Goal: Information Seeking & Learning: Learn about a topic

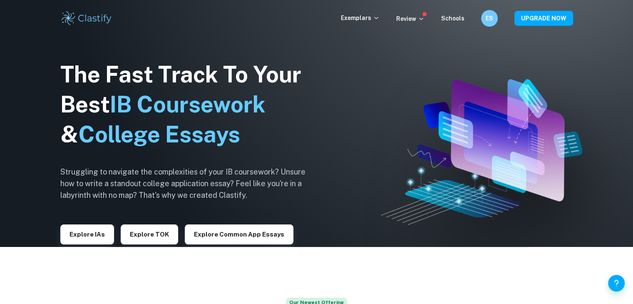
scroll to position [42, 0]
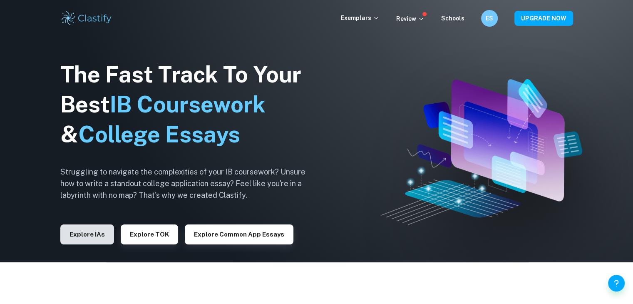
click at [85, 231] on button "Explore IAs" at bounding box center [87, 234] width 54 height 20
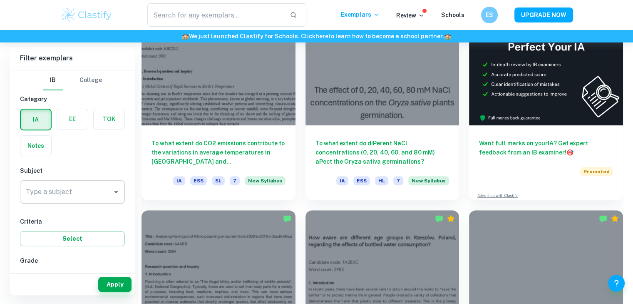
scroll to position [291, 0]
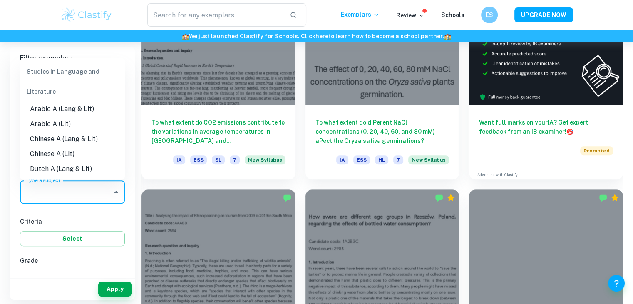
click at [83, 197] on input "Type a subject" at bounding box center [66, 192] width 85 height 16
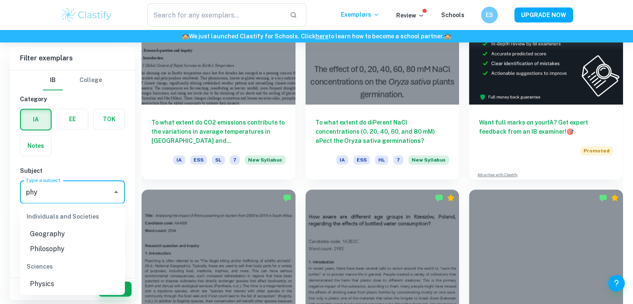
click at [42, 280] on li "Physics" at bounding box center [72, 283] width 105 height 15
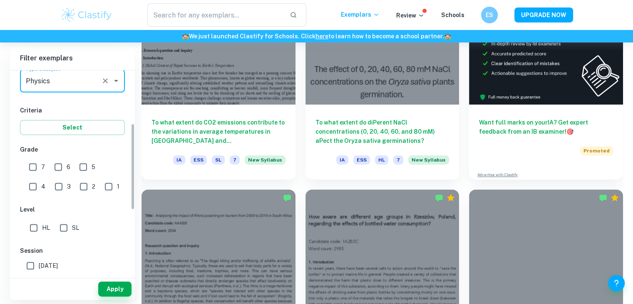
scroll to position [125, 0]
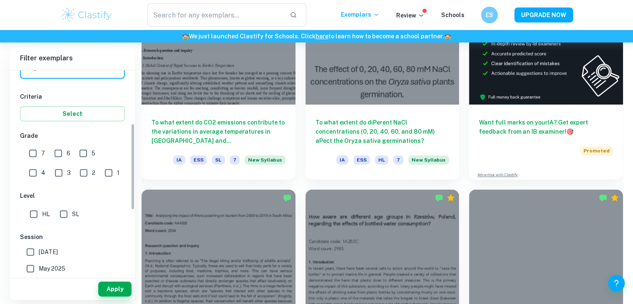
type input "Physics"
drag, startPoint x: 32, startPoint y: 155, endPoint x: 33, endPoint y: 167, distance: 11.8
click at [31, 155] on input "7" at bounding box center [33, 153] width 17 height 17
checkbox input "true"
click at [32, 211] on input "HL" at bounding box center [33, 214] width 17 height 17
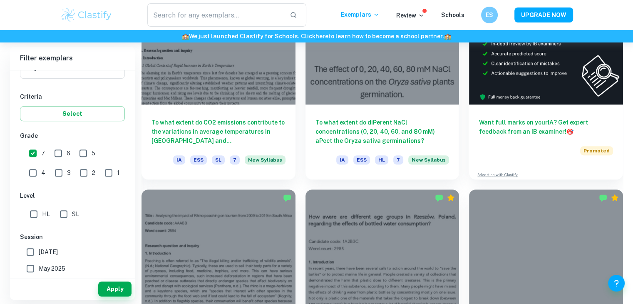
checkbox input "true"
click at [107, 289] on button "Apply" at bounding box center [114, 288] width 33 height 15
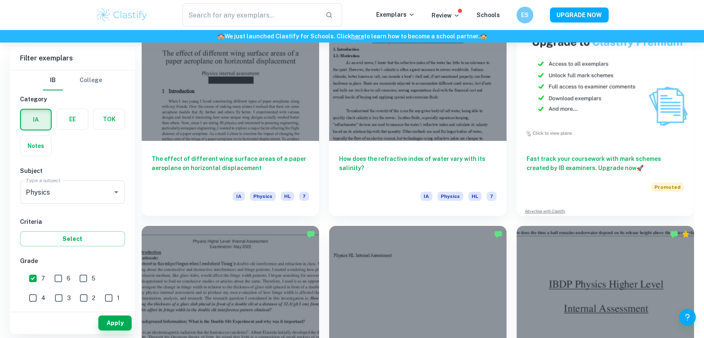
scroll to position [2896, 0]
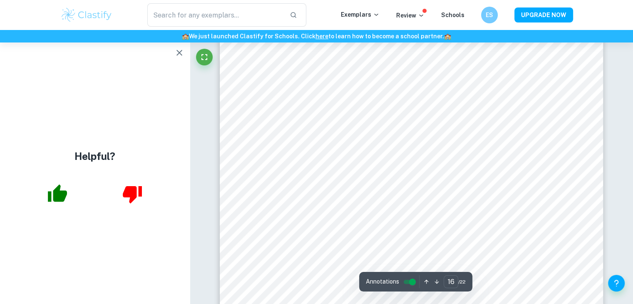
scroll to position [8535, 0]
click at [179, 59] on button "button" at bounding box center [179, 53] width 17 height 17
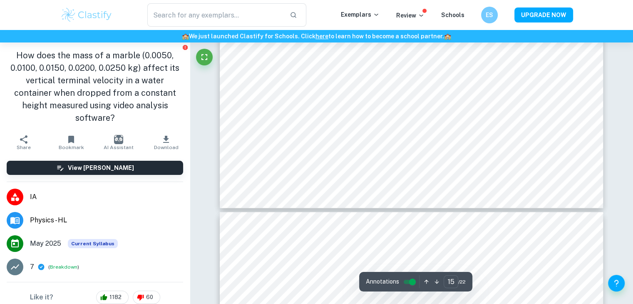
scroll to position [8285, 0]
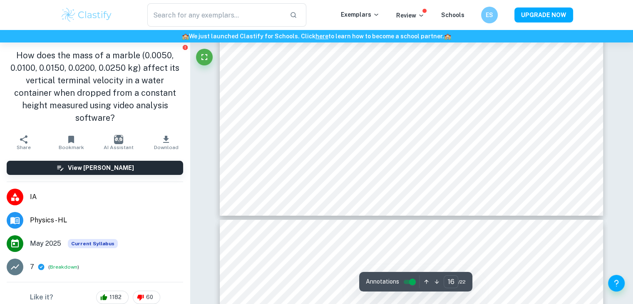
type input "17"
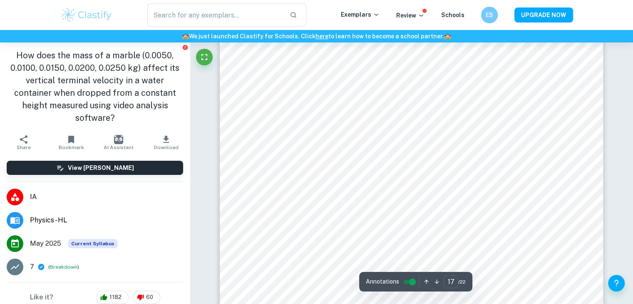
scroll to position [9034, 0]
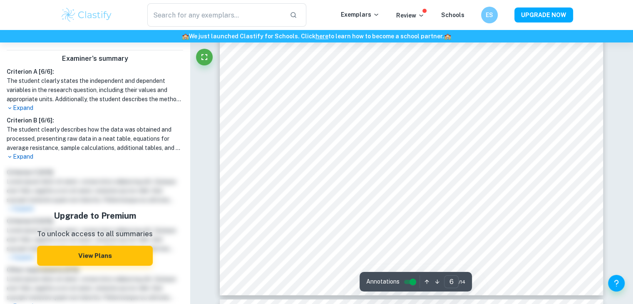
scroll to position [3123, 0]
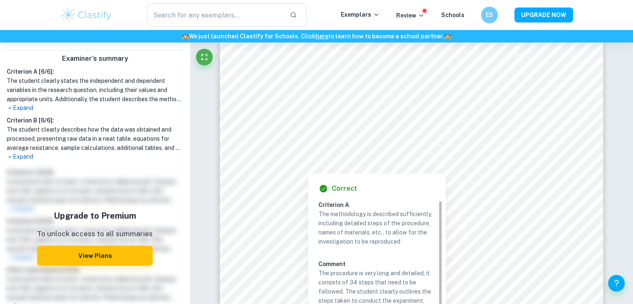
click at [22, 109] on p "Expand" at bounding box center [95, 108] width 177 height 9
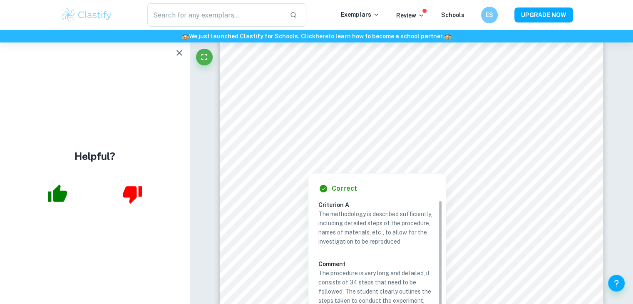
scroll to position [0, 0]
click at [182, 51] on icon "button" at bounding box center [179, 53] width 10 height 10
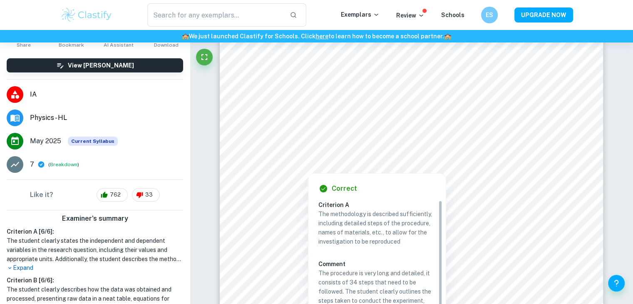
scroll to position [250, 0]
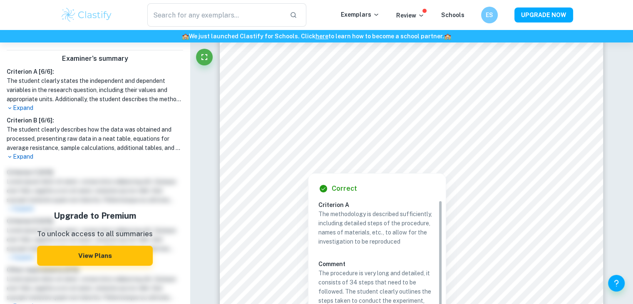
click at [24, 104] on p "Expand" at bounding box center [95, 108] width 177 height 9
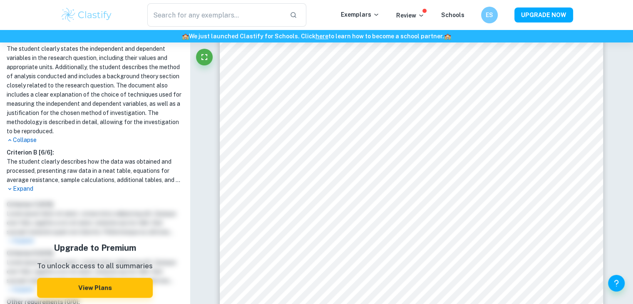
scroll to position [291, 0]
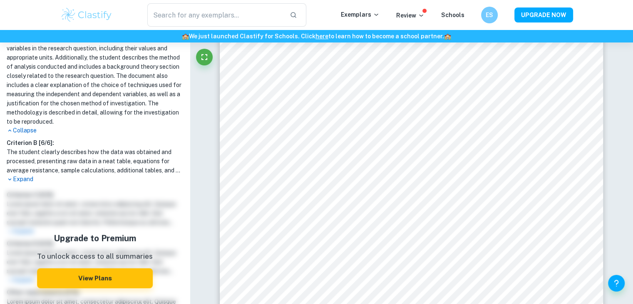
click at [26, 179] on p "Expand" at bounding box center [95, 179] width 177 height 9
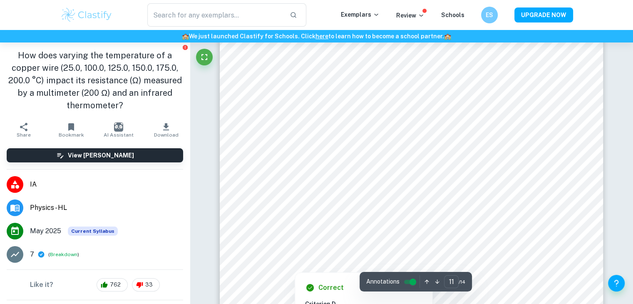
scroll to position [5787, 0]
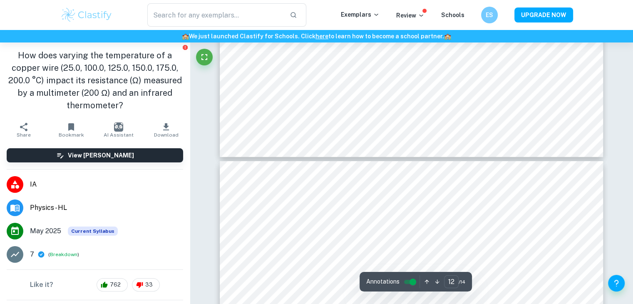
type input "11"
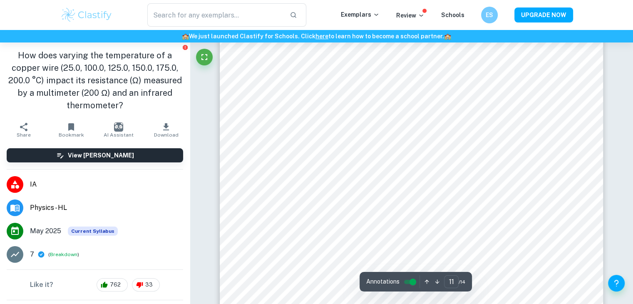
scroll to position [5662, 0]
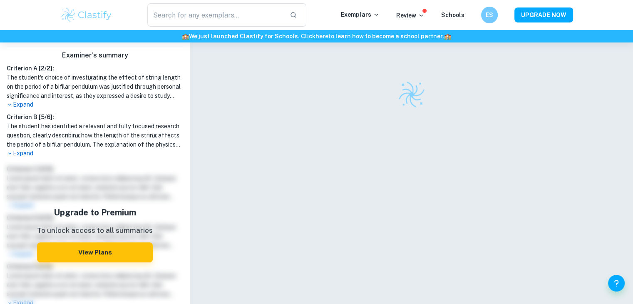
scroll to position [250, 0]
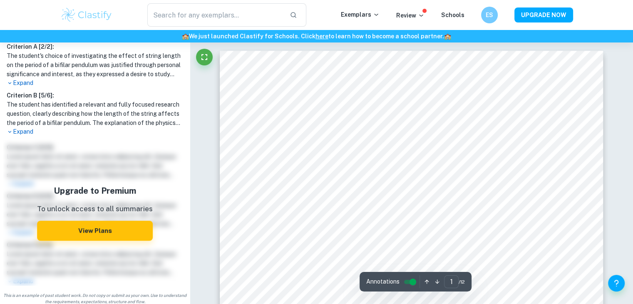
click at [19, 130] on p "Expand" at bounding box center [95, 131] width 177 height 9
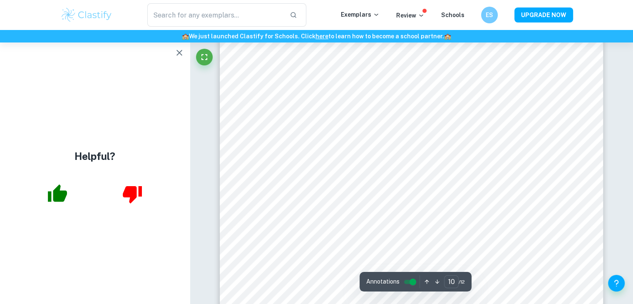
scroll to position [5246, 0]
click at [176, 51] on icon "button" at bounding box center [179, 53] width 10 height 10
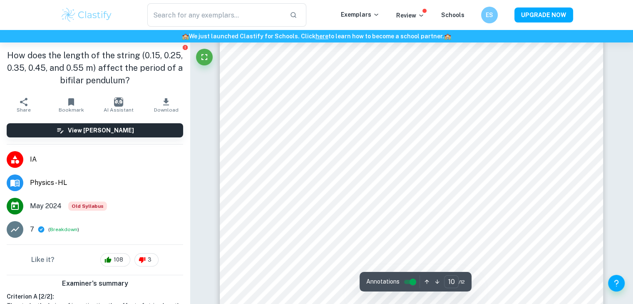
scroll to position [5412, 0]
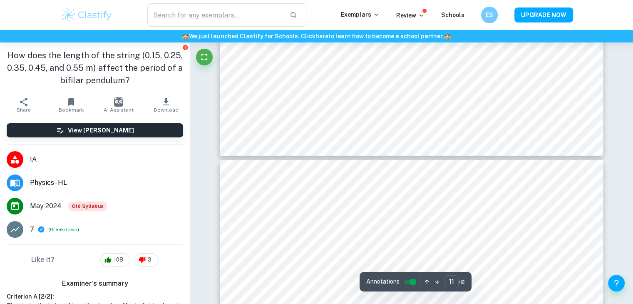
type input "12"
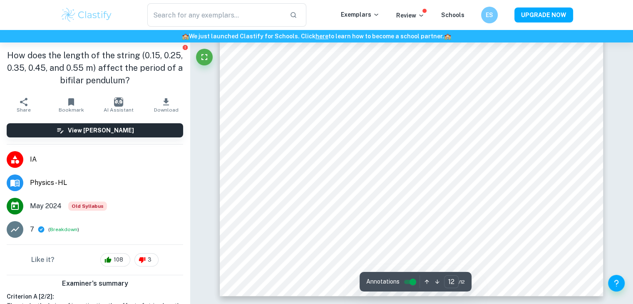
scroll to position [6486, 0]
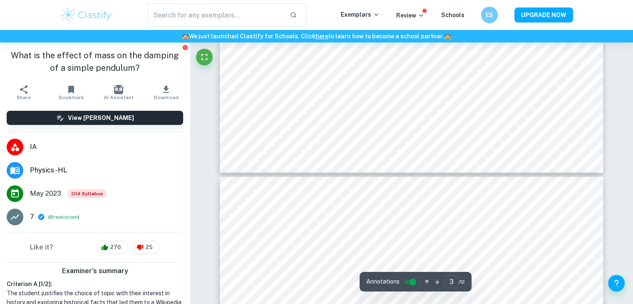
scroll to position [1499, 0]
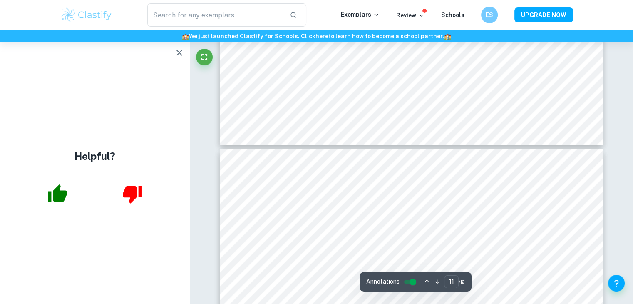
type input "12"
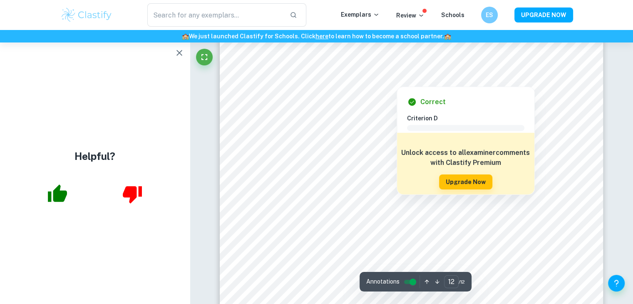
scroll to position [5941, 0]
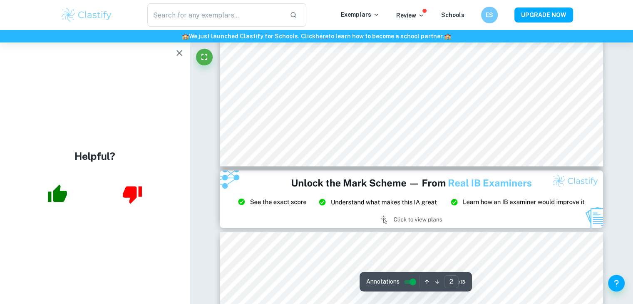
scroll to position [958, 0]
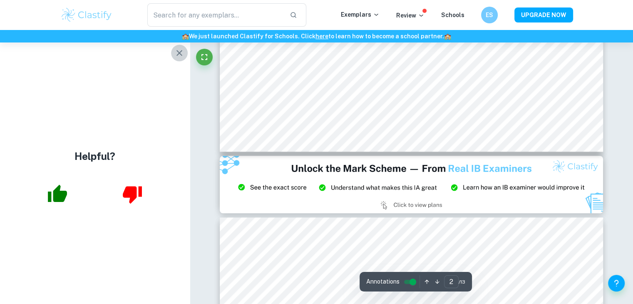
click at [173, 49] on button "button" at bounding box center [179, 53] width 17 height 17
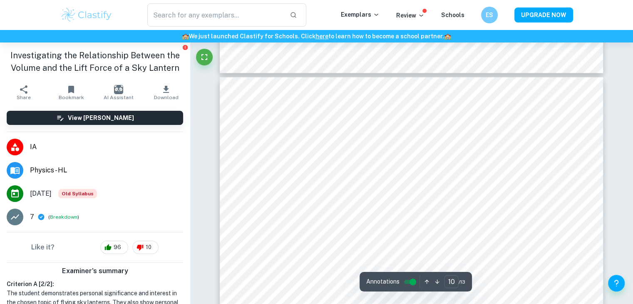
scroll to position [4705, 0]
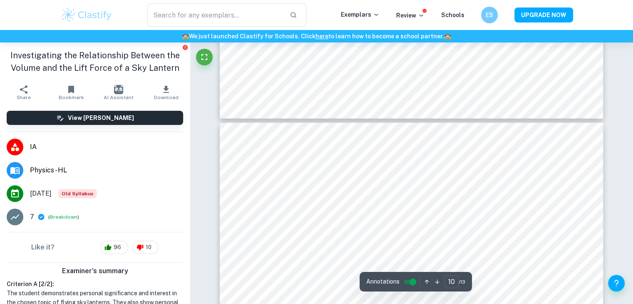
type input "11"
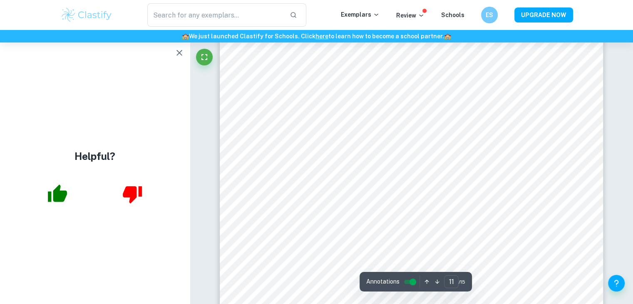
scroll to position [5912, 0]
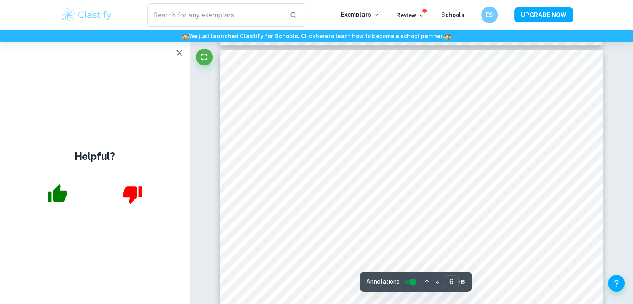
type input "5"
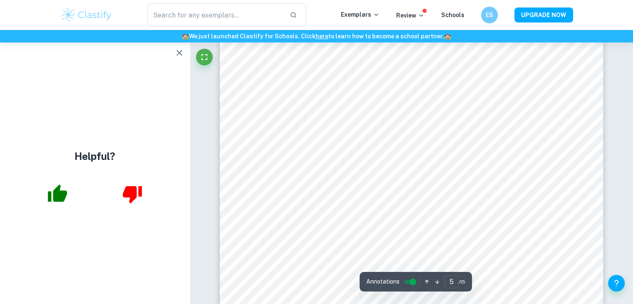
scroll to position [2498, 0]
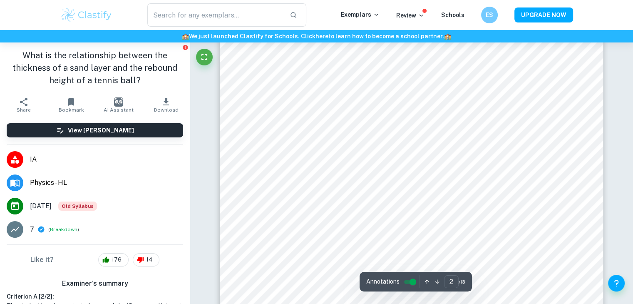
scroll to position [708, 0]
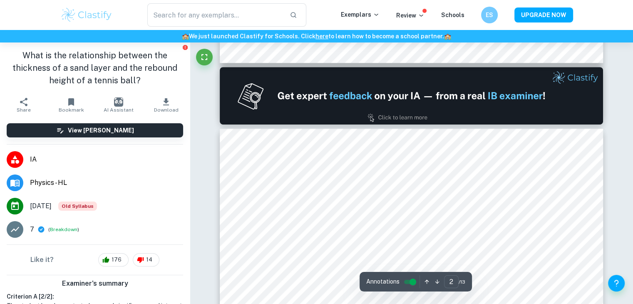
type input "1"
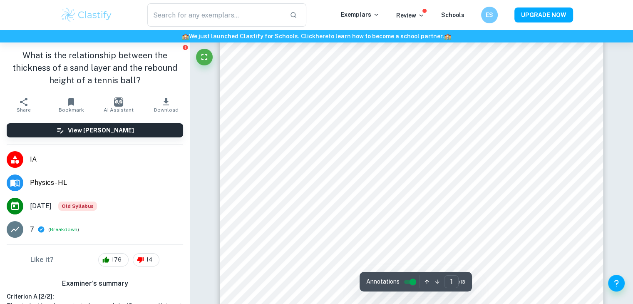
scroll to position [208, 0]
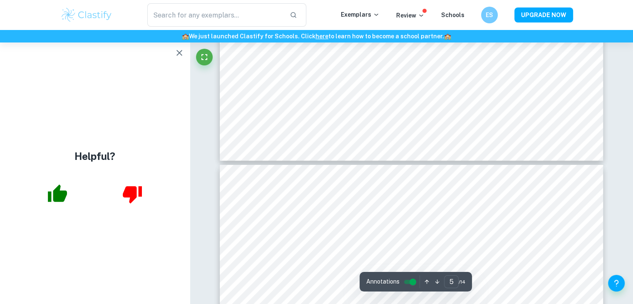
scroll to position [2706, 0]
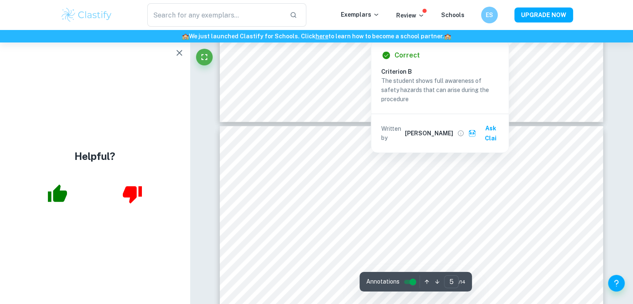
type input "6"
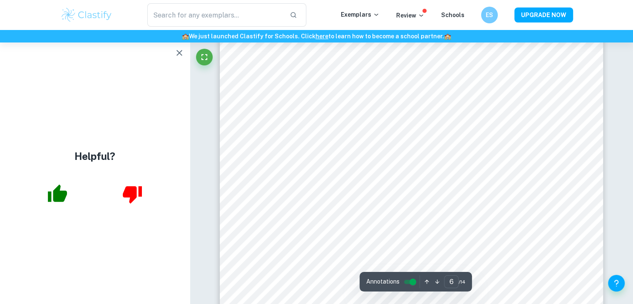
scroll to position [3081, 0]
click at [207, 56] on icon "Fullscreen" at bounding box center [204, 57] width 10 height 10
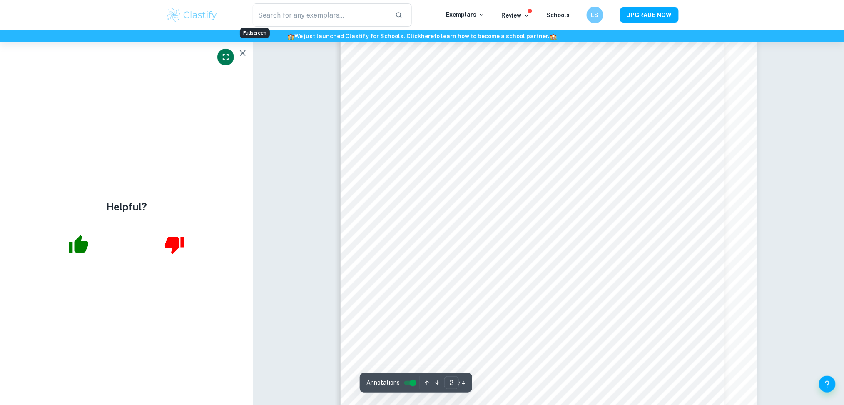
scroll to position [680, 0]
click at [240, 52] on icon "button" at bounding box center [243, 53] width 10 height 10
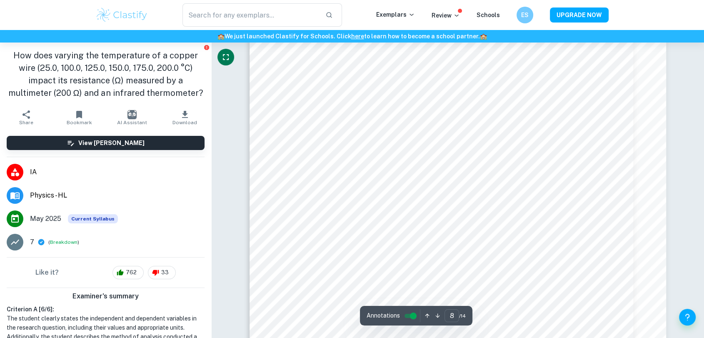
scroll to position [4473, 0]
type input "7"
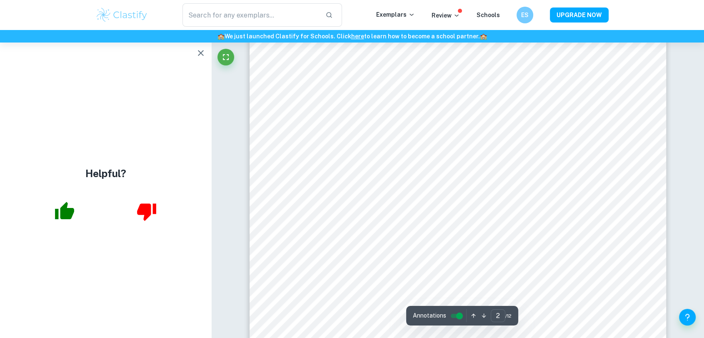
scroll to position [740, 0]
click at [204, 52] on icon "button" at bounding box center [201, 53] width 10 height 10
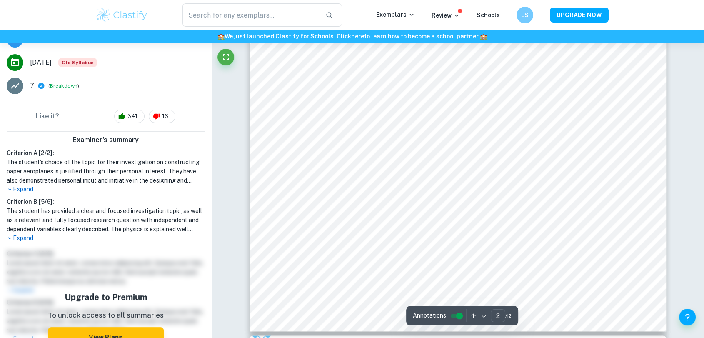
scroll to position [185, 0]
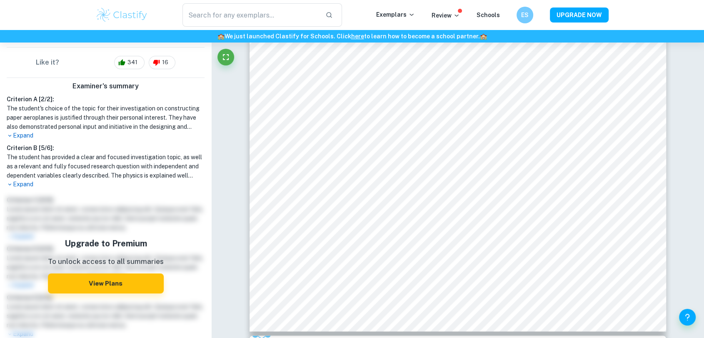
click at [17, 239] on div "Upgrade to Premium To unlock access to all summaries View Plans" at bounding box center [105, 265] width 204 height 146
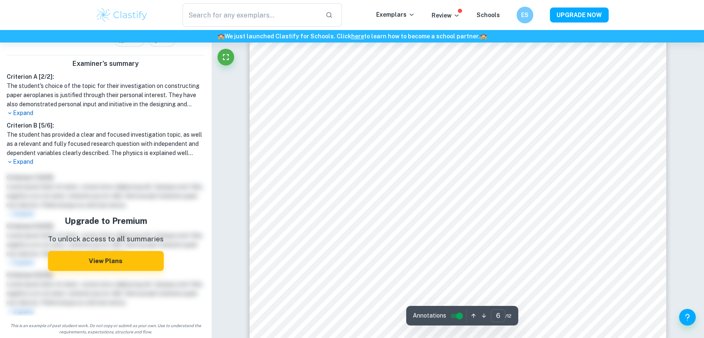
scroll to position [3184, 0]
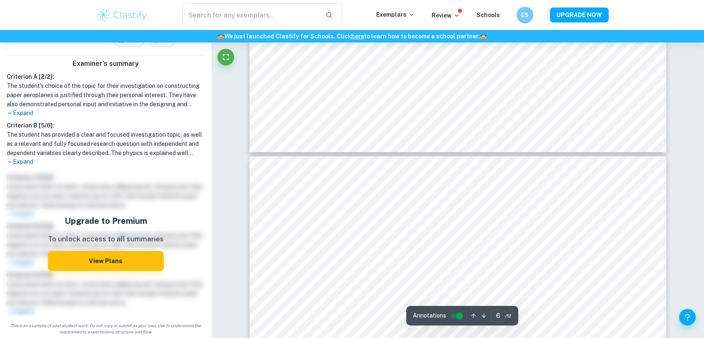
type input "7"
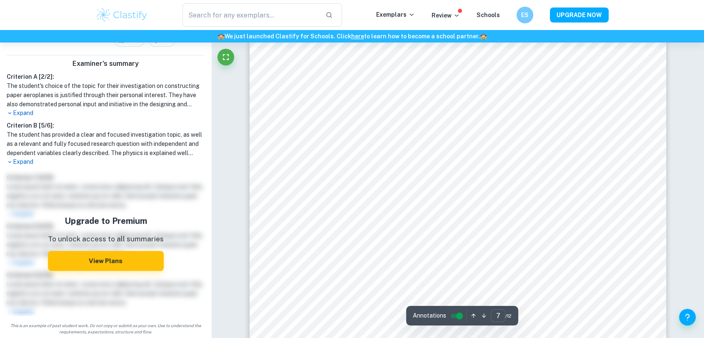
scroll to position [3740, 0]
drag, startPoint x: 343, startPoint y: 258, endPoint x: 328, endPoint y: 231, distance: 30.9
click at [343, 257] on div at bounding box center [457, 257] width 258 height 12
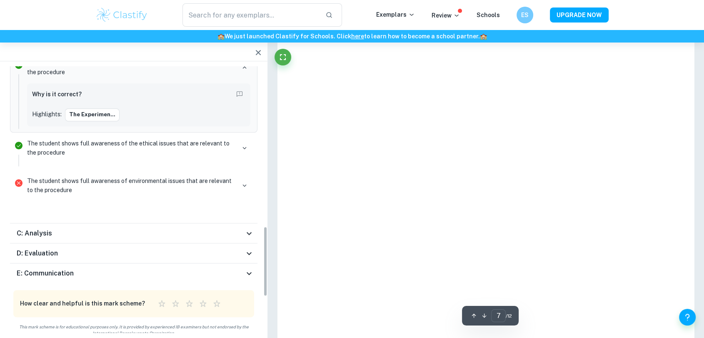
scroll to position [609, 0]
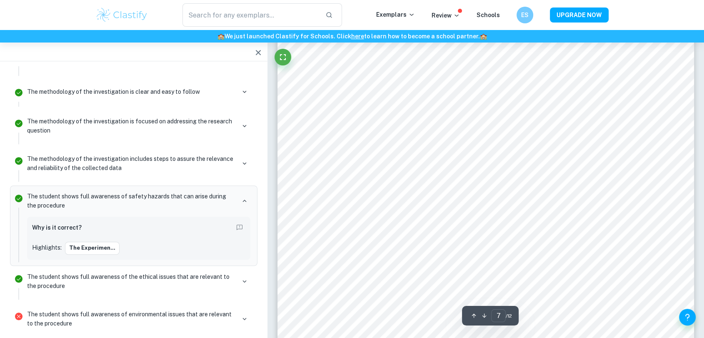
click at [260, 52] on icon "button" at bounding box center [258, 52] width 10 height 10
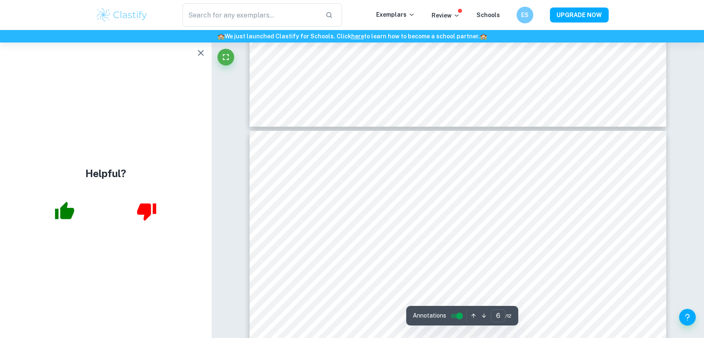
scroll to position [3033, 0]
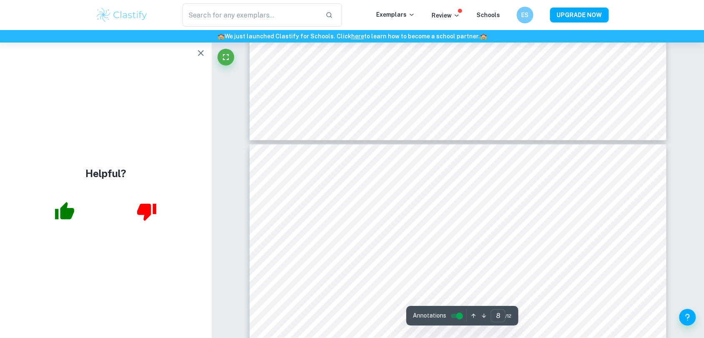
type input "7"
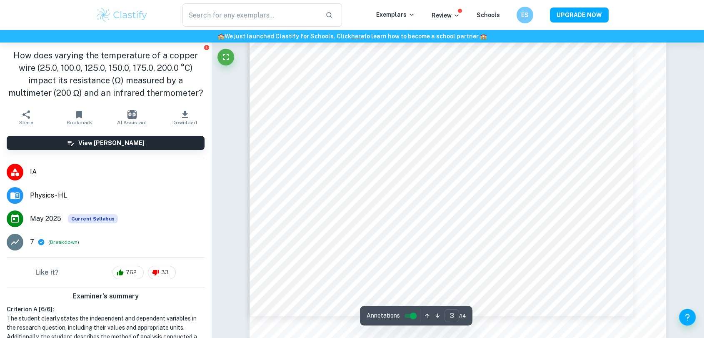
scroll to position [1559, 0]
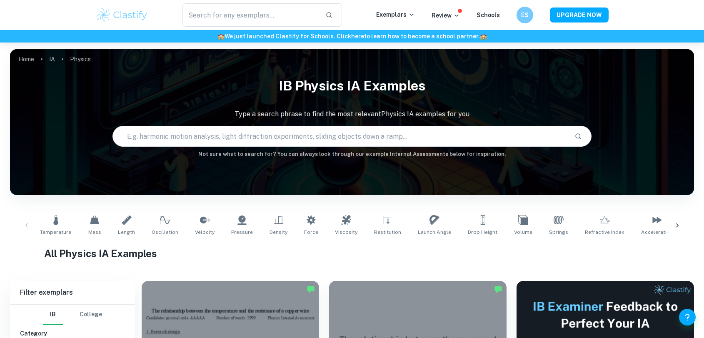
scroll to position [2896, 0]
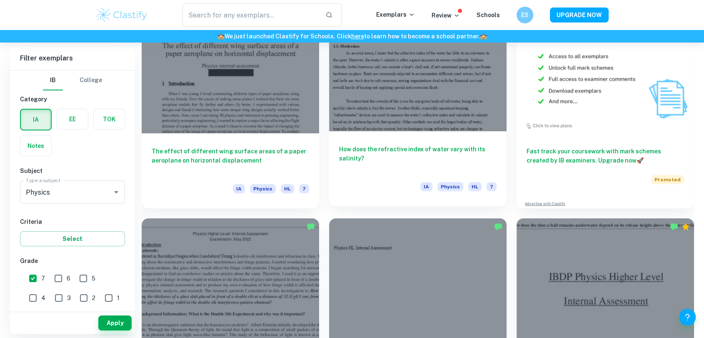
drag, startPoint x: 0, startPoint y: 0, endPoint x: 380, endPoint y: 154, distance: 410.3
drag, startPoint x: 380, startPoint y: 154, endPoint x: 390, endPoint y: 159, distance: 10.4
click at [390, 159] on h6 "How does the refractive index of water vary with its salinity?" at bounding box center [417, 157] width 157 height 27
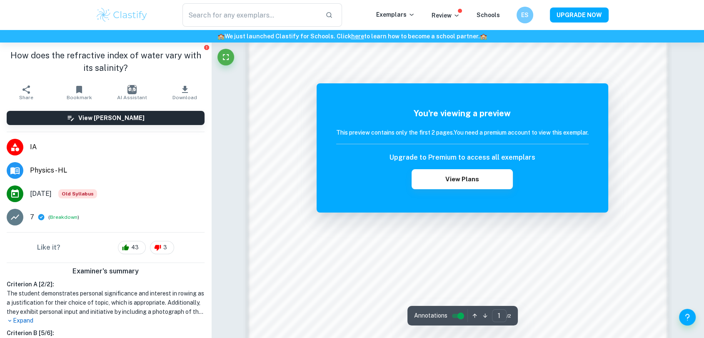
scroll to position [740, 0]
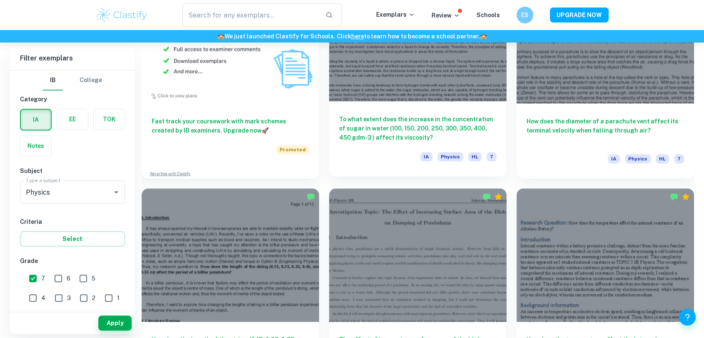
scroll to position [786, 0]
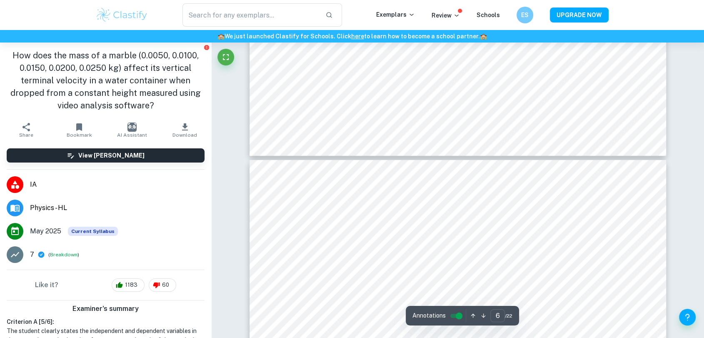
type input "5"
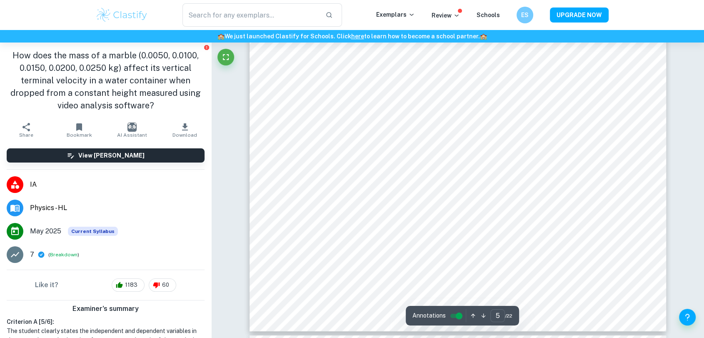
scroll to position [2821, 0]
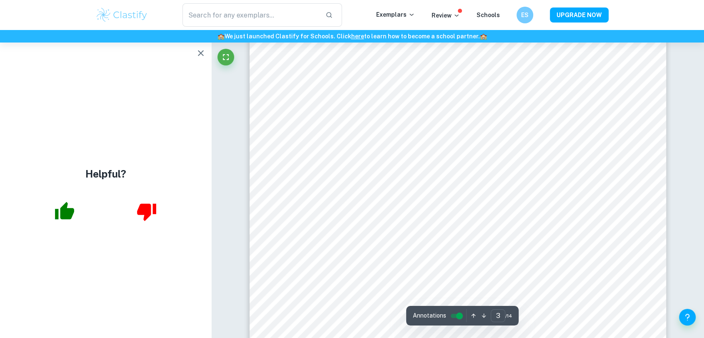
scroll to position [1388, 0]
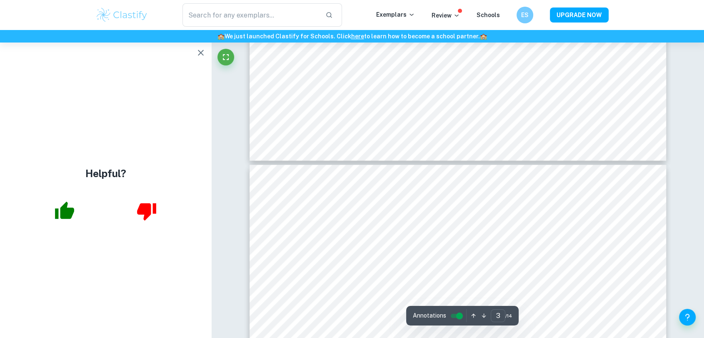
type input "4"
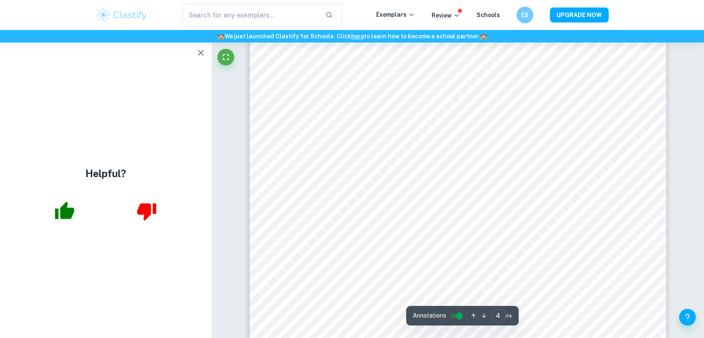
scroll to position [1896, 0]
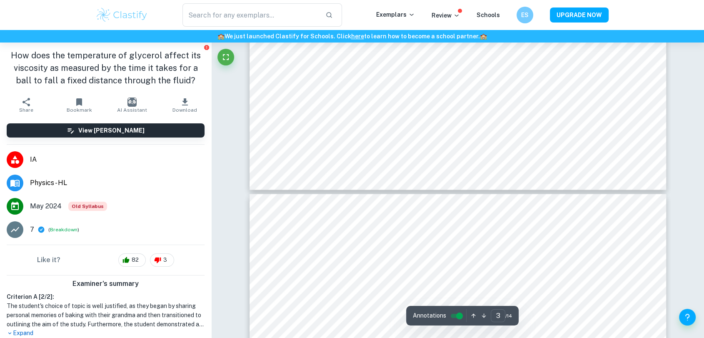
type input "4"
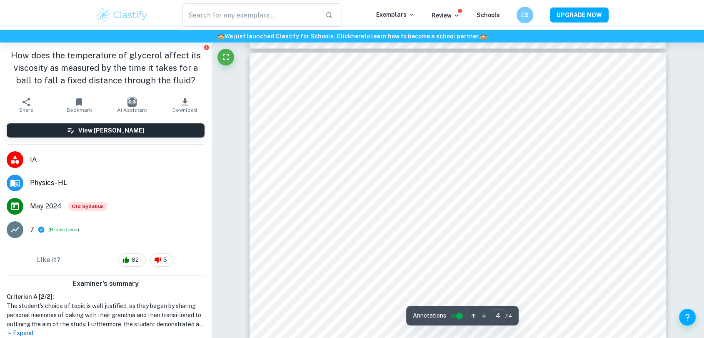
scroll to position [1758, 0]
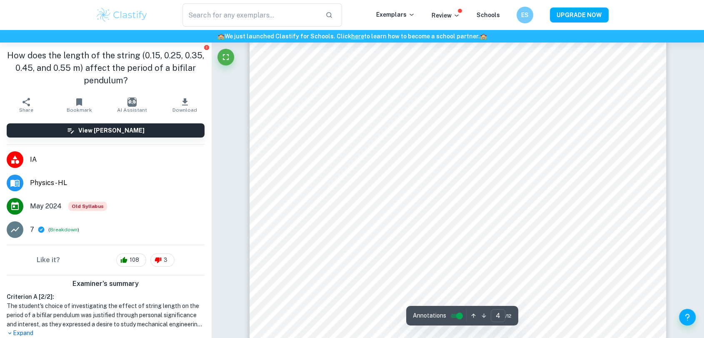
scroll to position [1896, 0]
type input "3"
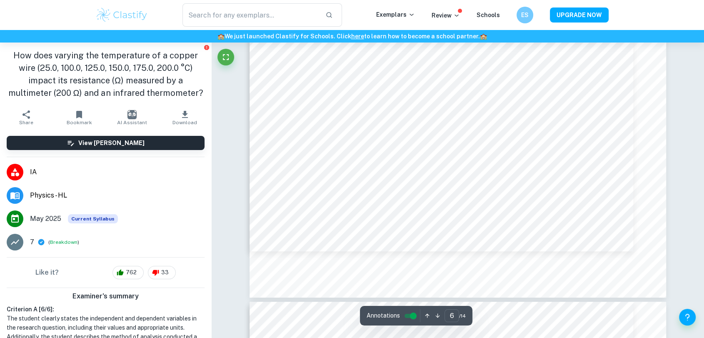
scroll to position [3425, 0]
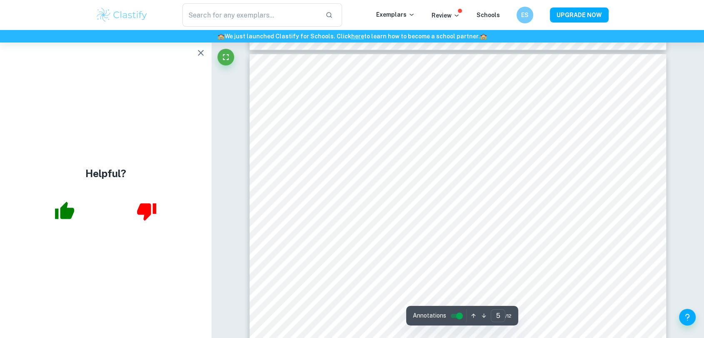
scroll to position [2544, 0]
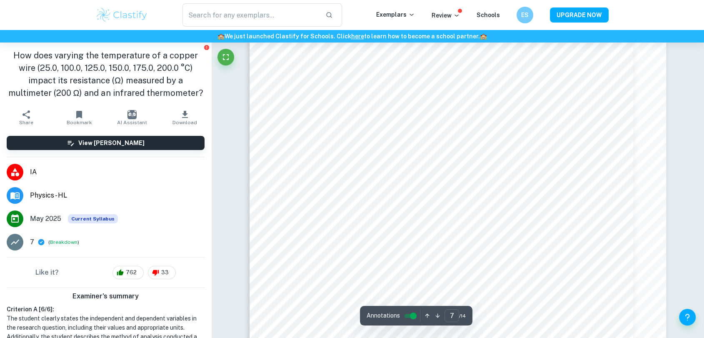
scroll to position [3749, 0]
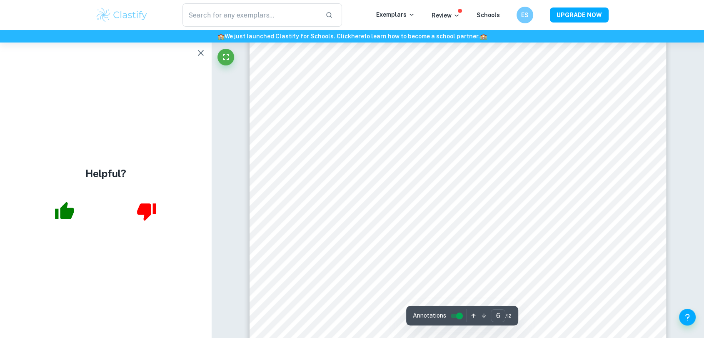
scroll to position [3284, 0]
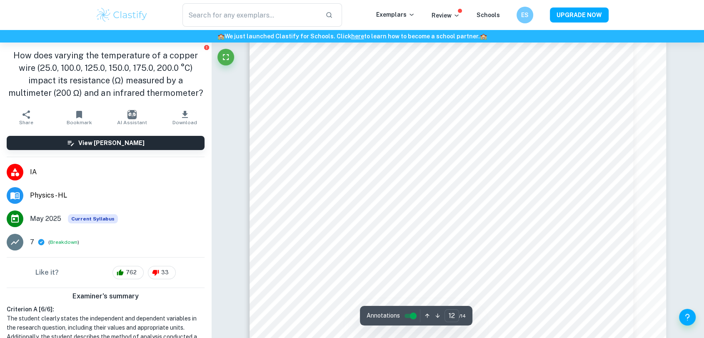
scroll to position [6823, 0]
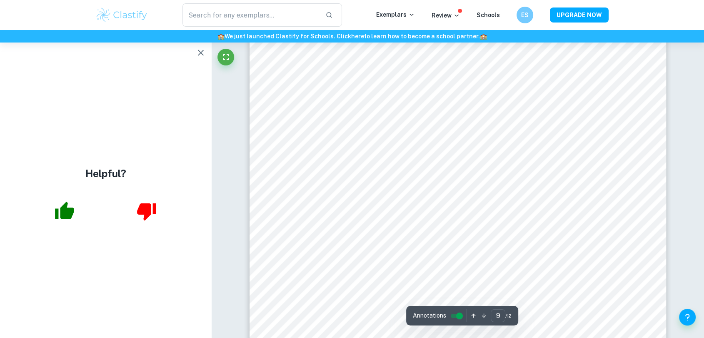
scroll to position [5023, 0]
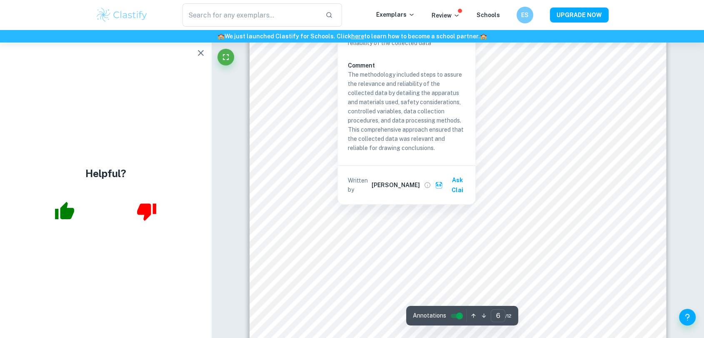
scroll to position [3423, 0]
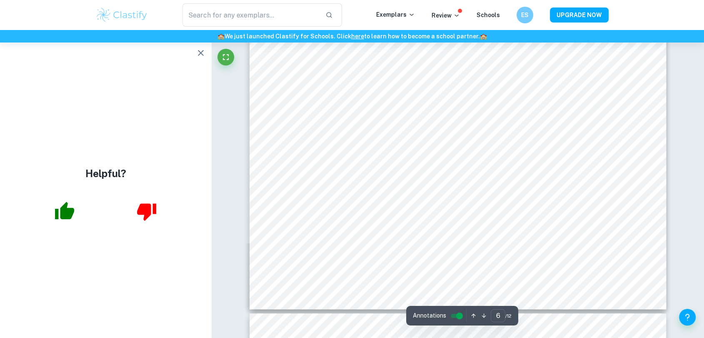
drag, startPoint x: 196, startPoint y: 48, endPoint x: 675, endPoint y: 170, distance: 494.2
click at [196, 48] on icon "button" at bounding box center [201, 53] width 10 height 10
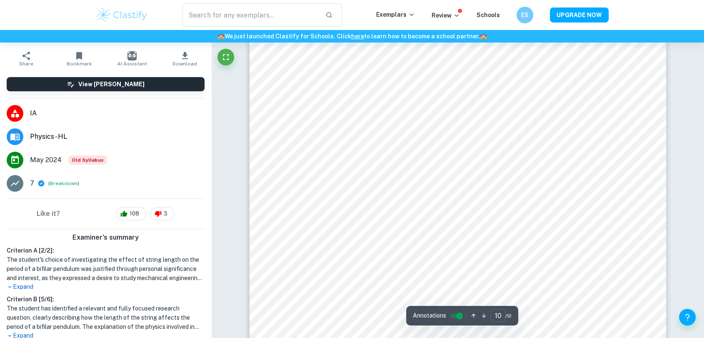
scroll to position [5830, 0]
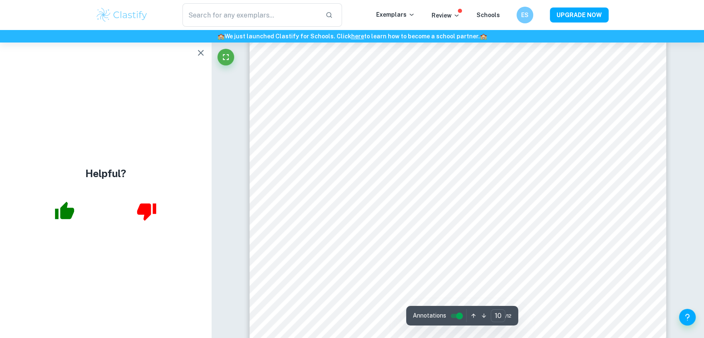
scroll to position [5762, 0]
